Goal: Information Seeking & Learning: Learn about a topic

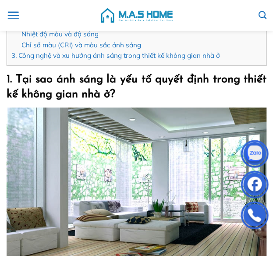
scroll to position [388, 0]
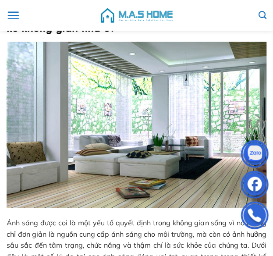
click at [122, 122] on img at bounding box center [137, 125] width 260 height 167
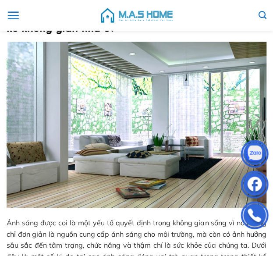
click at [122, 122] on img at bounding box center [137, 125] width 260 height 167
